Goal: Navigation & Orientation: Understand site structure

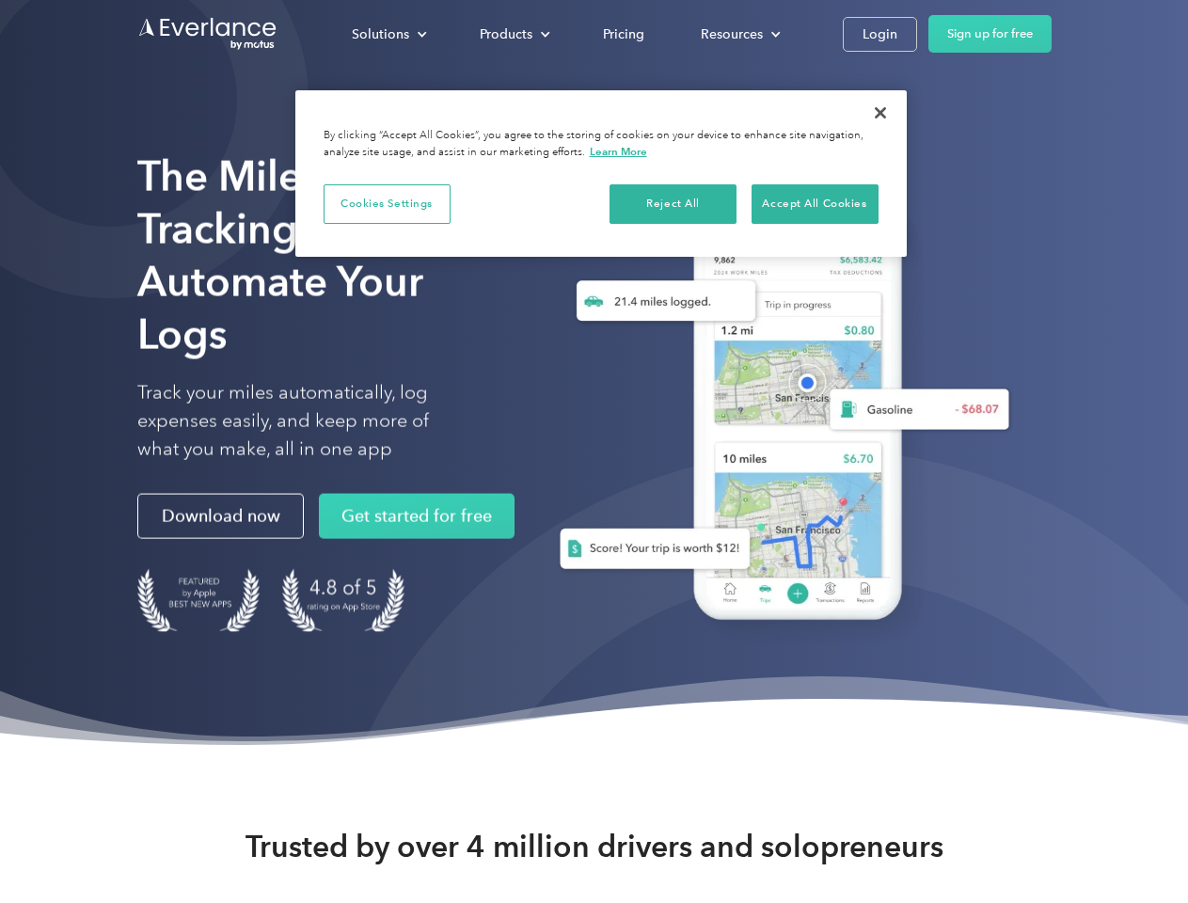
click at [389, 34] on div "Solutions" at bounding box center [380, 35] width 57 height 24
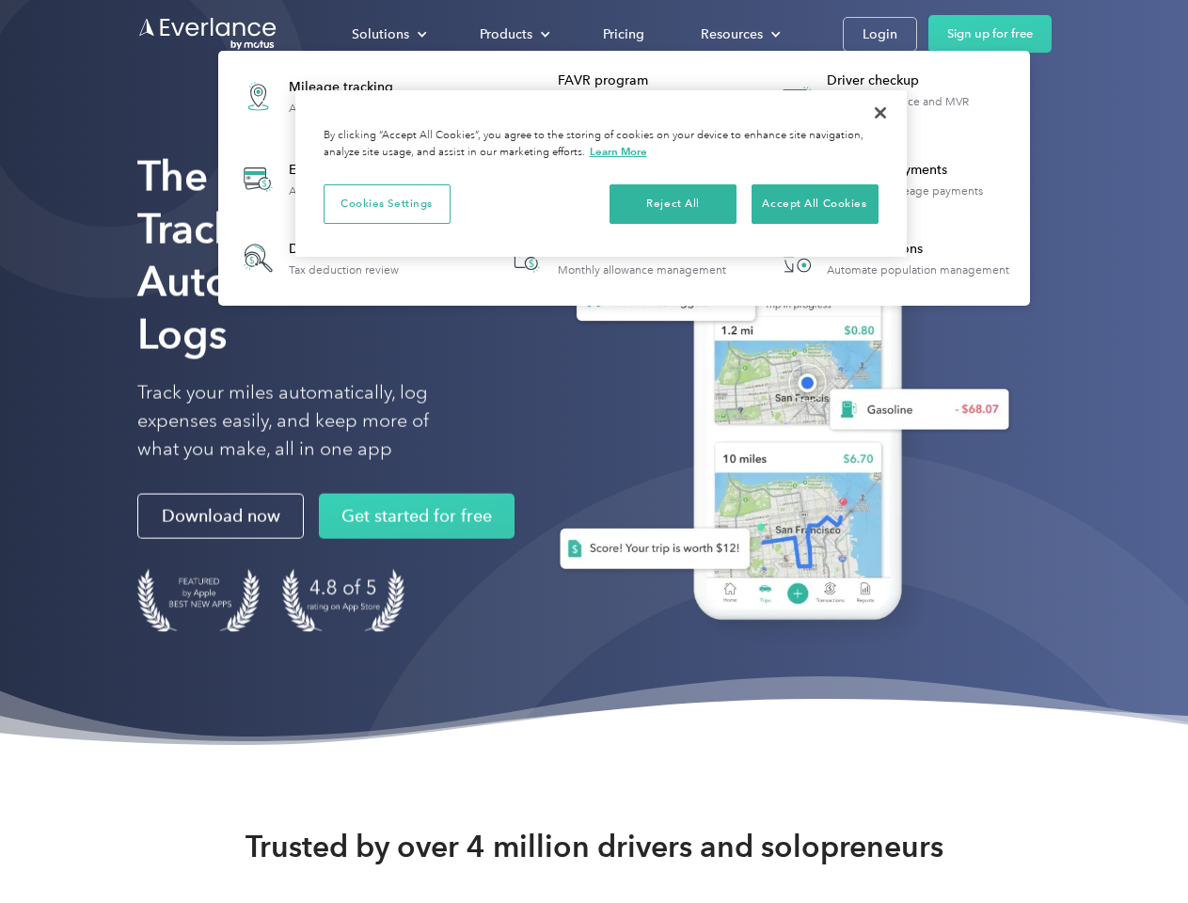
click at [513, 34] on div "Products" at bounding box center [506, 35] width 53 height 24
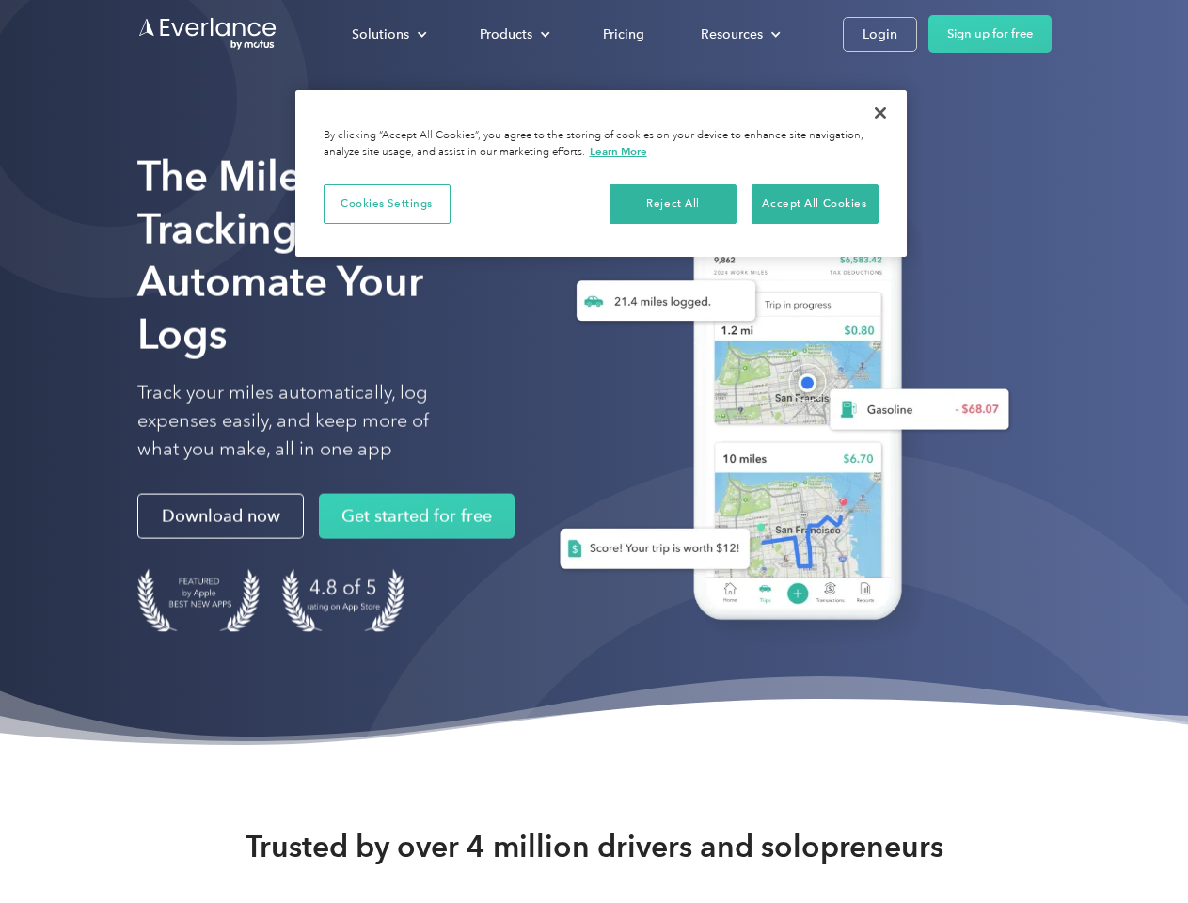
click at [738, 34] on div "Resources" at bounding box center [732, 35] width 62 height 24
click at [387, 203] on button "Cookies Settings" at bounding box center [387, 204] width 127 height 40
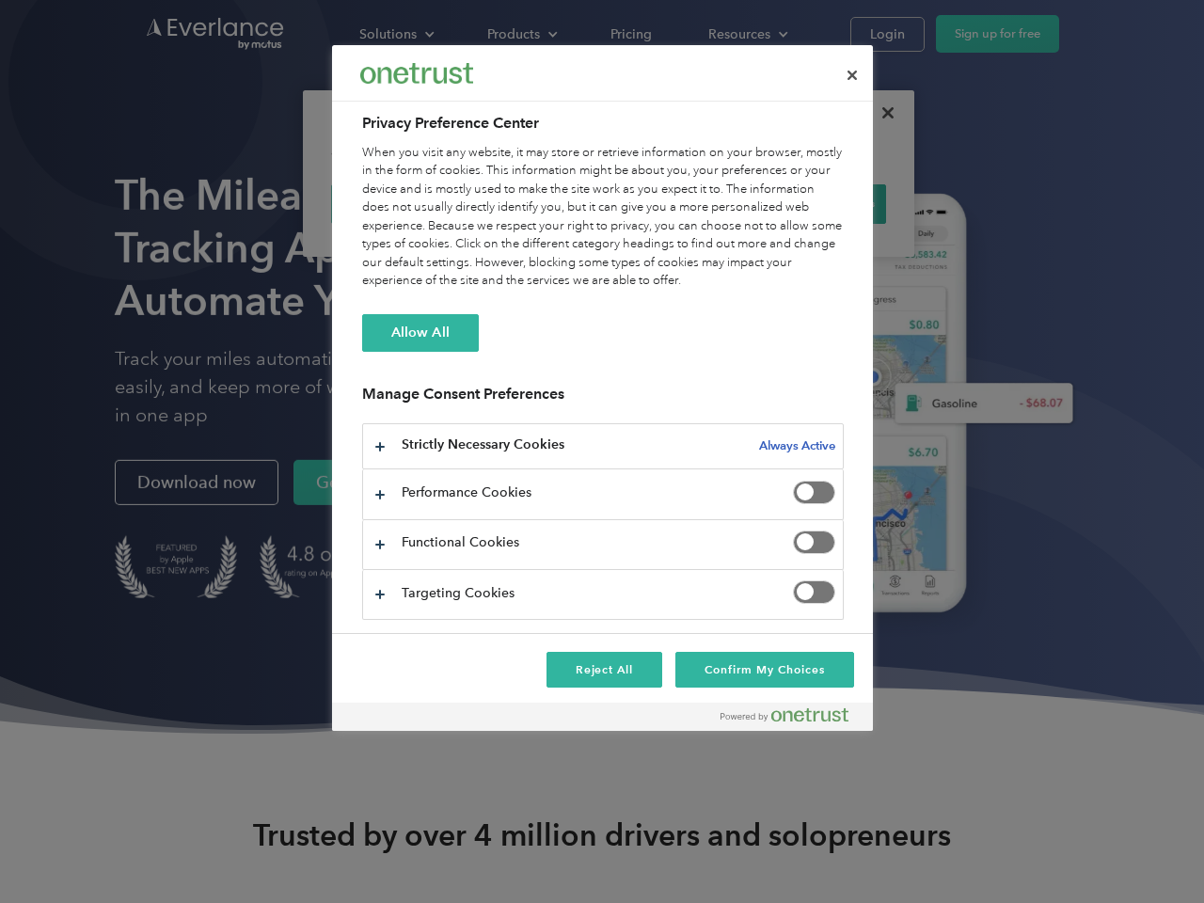
click at [674, 203] on div "When you visit any website, it may store or retrieve information on your browse…" at bounding box center [603, 217] width 482 height 147
click at [815, 203] on div "When you visit any website, it may store or retrieve information on your browse…" at bounding box center [603, 217] width 482 height 147
click at [881, 113] on div at bounding box center [602, 451] width 1204 height 903
